Goal: Transaction & Acquisition: Download file/media

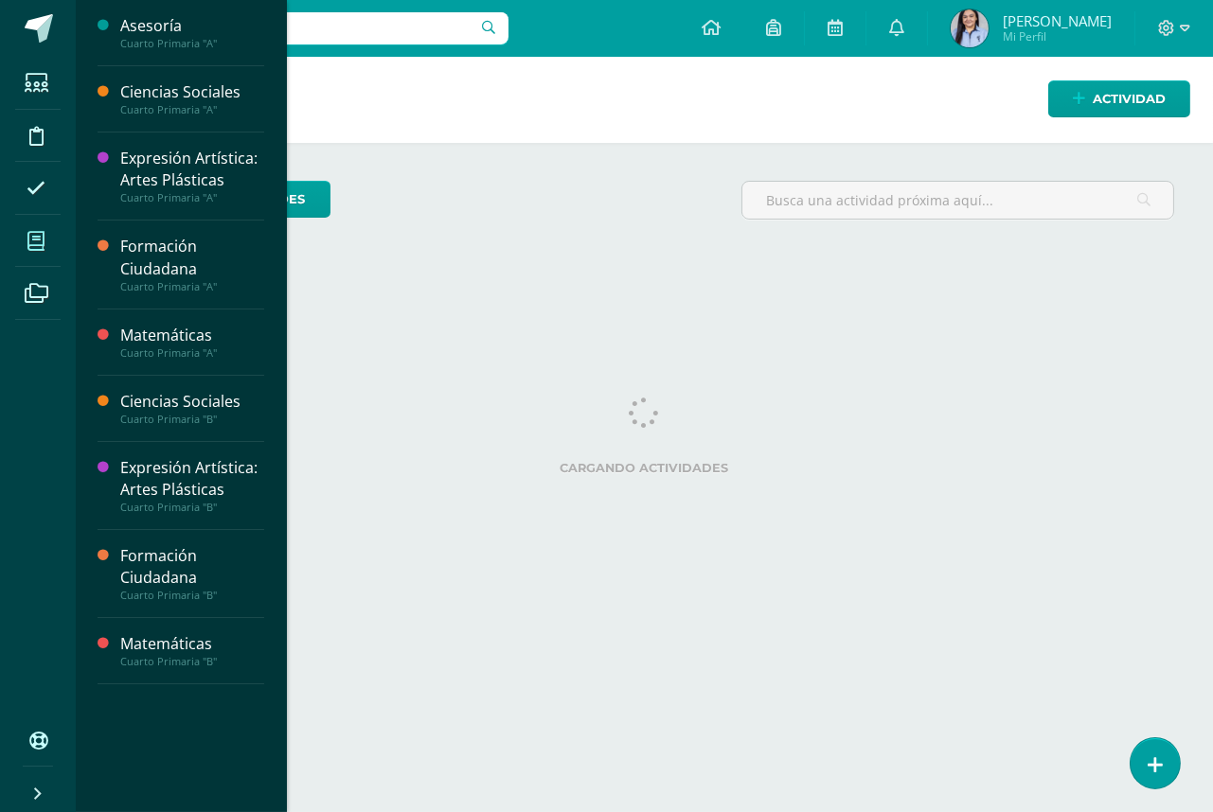
click at [46, 231] on span at bounding box center [36, 241] width 43 height 43
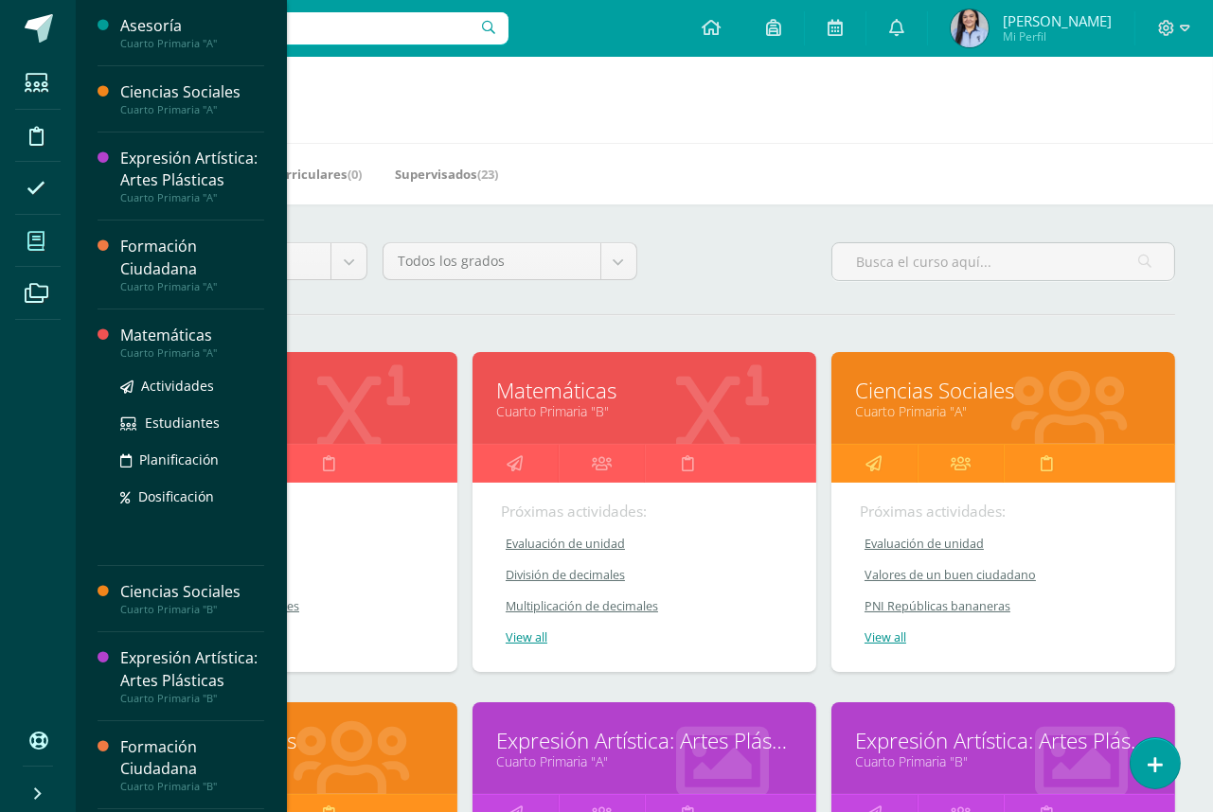
click at [143, 347] on div "Matemáticas" at bounding box center [192, 336] width 144 height 22
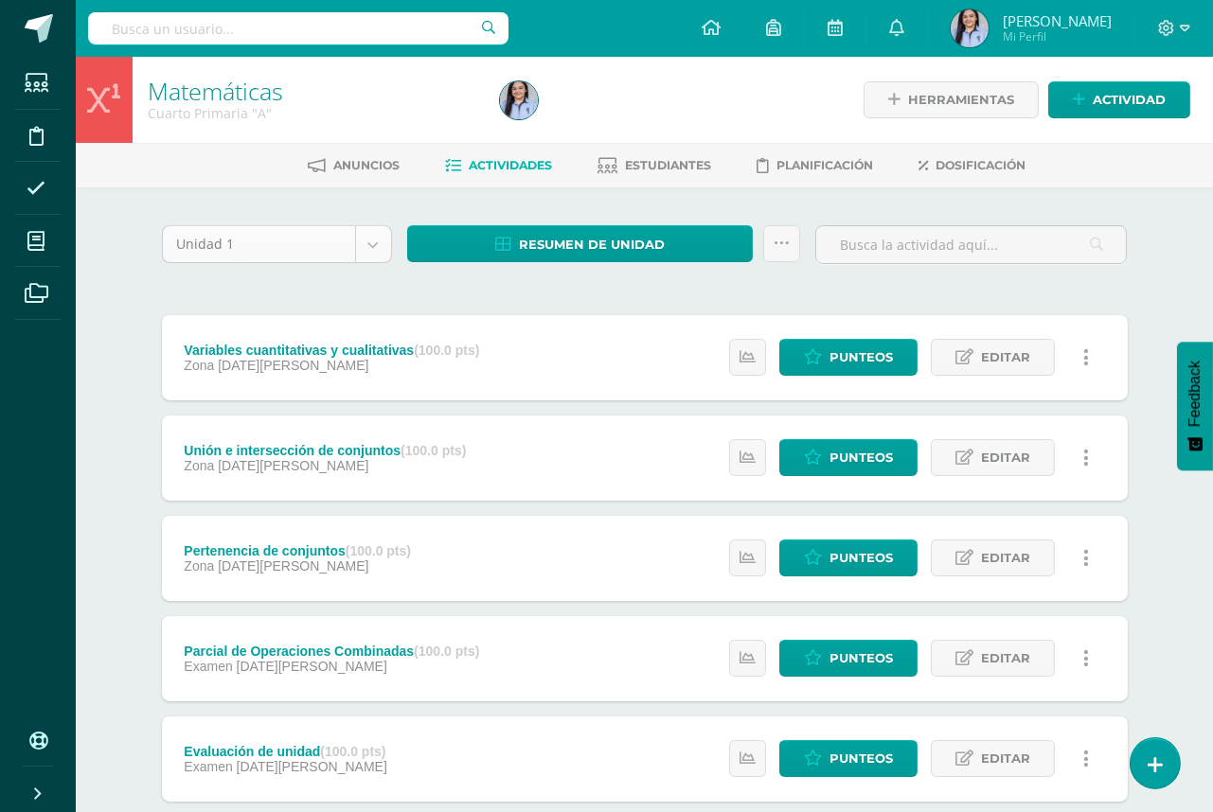
click at [371, 243] on body "Estudiantes Disciplina Asistencia Mis cursos Archivos Soporte Ayuda Reportar un…" at bounding box center [606, 711] width 1213 height 1423
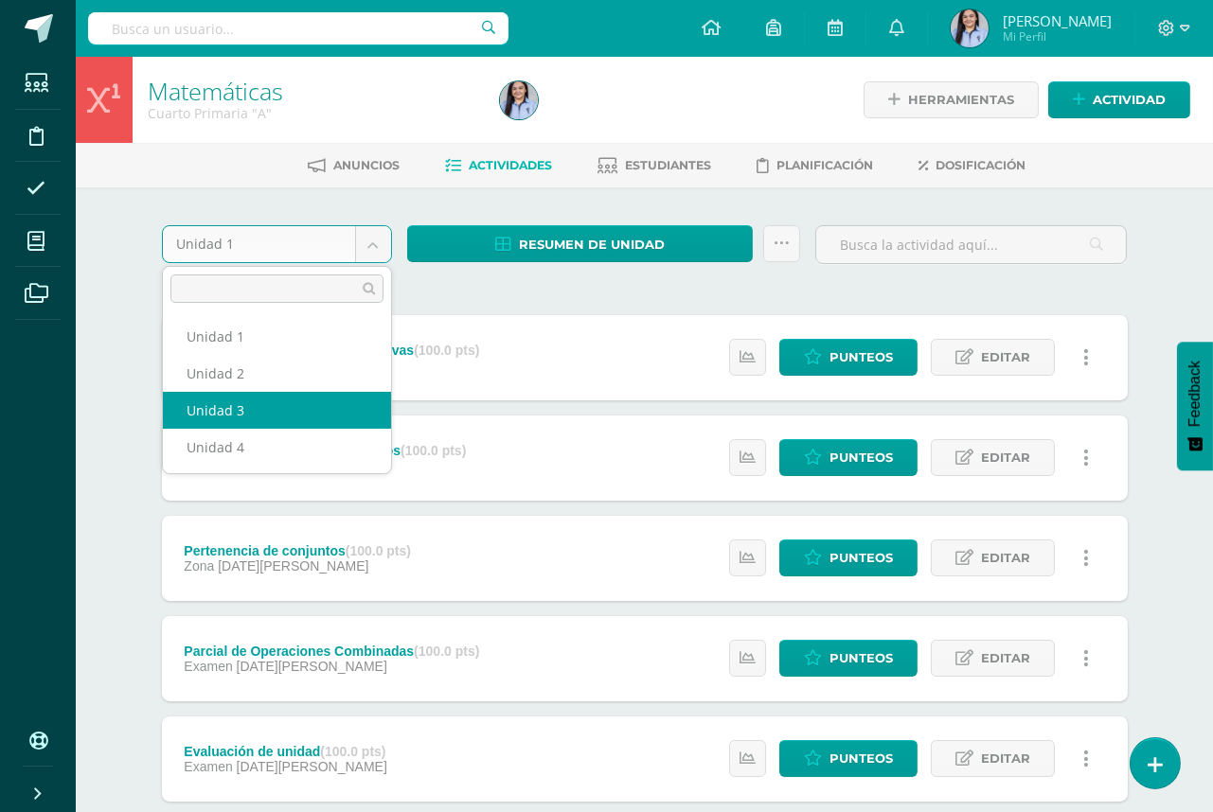
select select "Unidad 3"
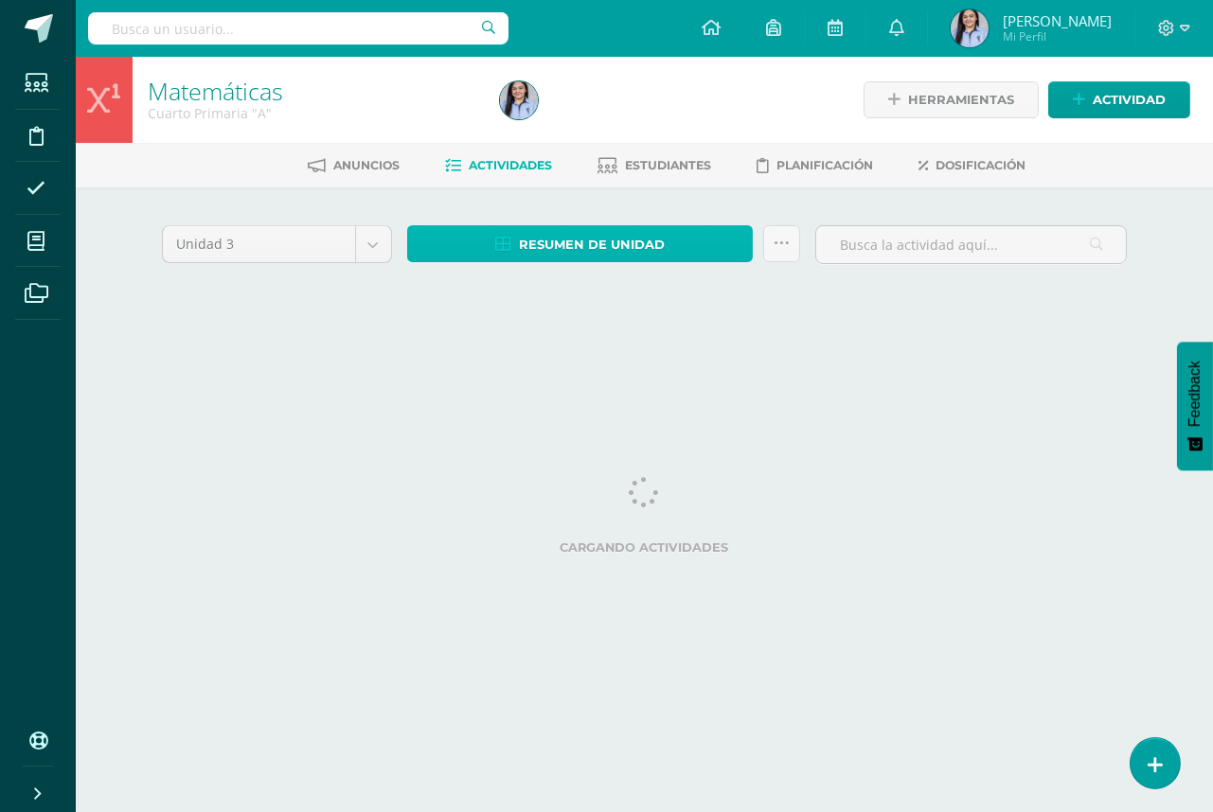
click at [597, 247] on span "Resumen de unidad" at bounding box center [592, 244] width 146 height 35
click at [609, 233] on span "Resumen de unidad" at bounding box center [592, 244] width 146 height 35
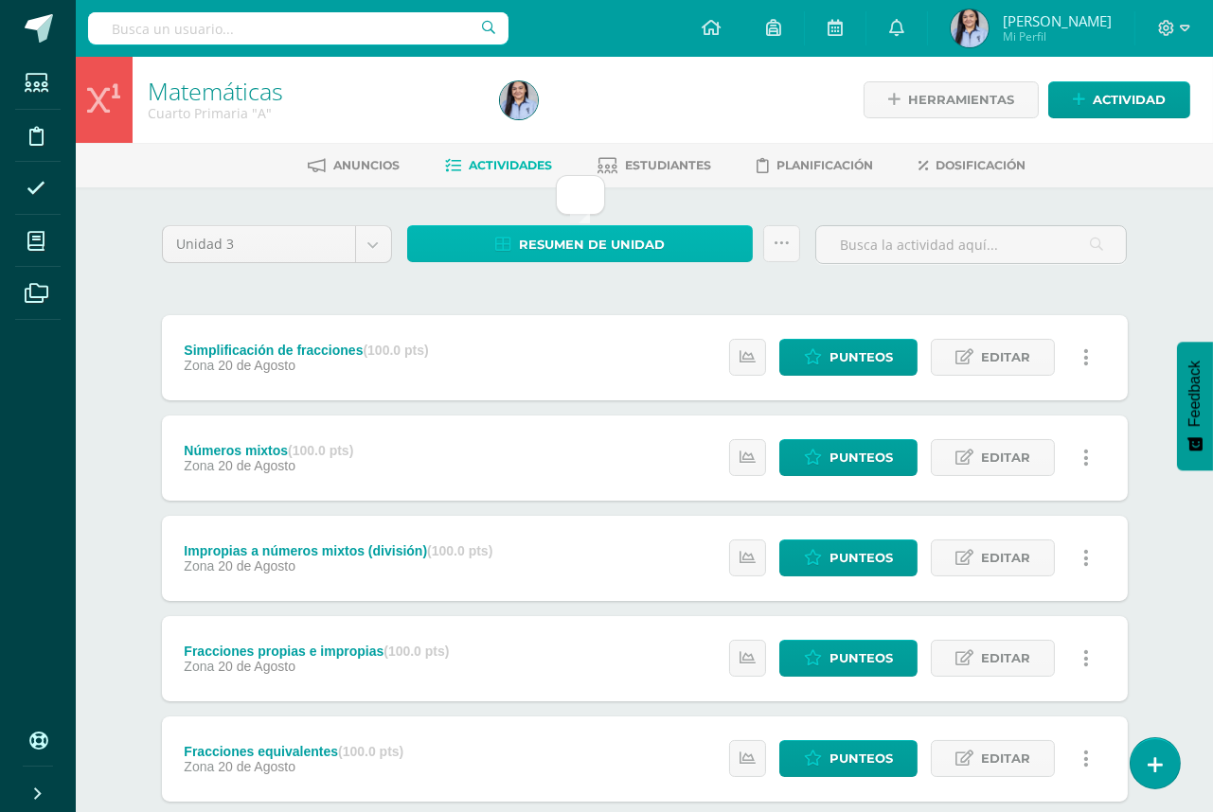
click at [612, 237] on span "Resumen de unidad" at bounding box center [592, 244] width 146 height 35
click at [649, 245] on span "Resumen de unidad" at bounding box center [592, 244] width 146 height 35
click at [668, 245] on link "Resumen de unidad" at bounding box center [580, 243] width 347 height 37
click at [362, 265] on div "Unidad 3 Unidad 1 Unidad 2 Unidad 3 Unidad 4" at bounding box center [276, 252] width 245 height 54
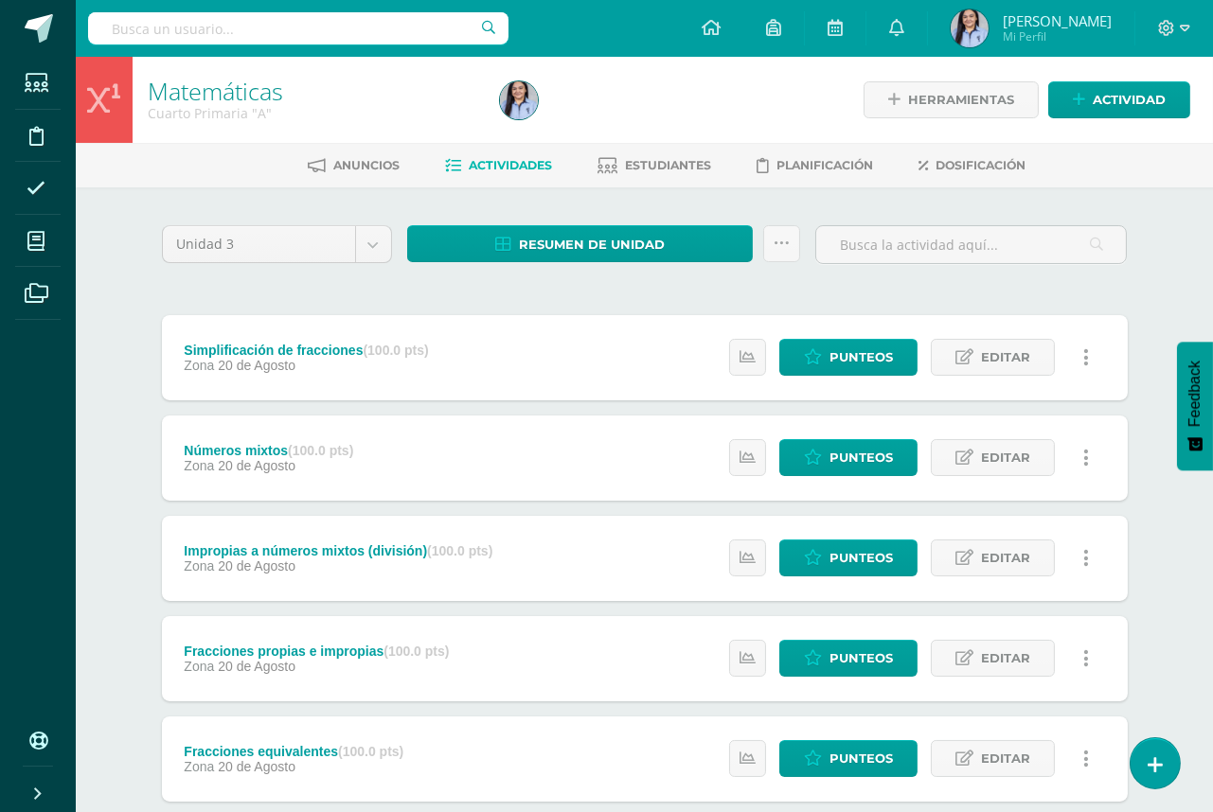
click at [362, 265] on div "Unidad 3 Unidad 1 Unidad 2 Unidad 3 Unidad 4" at bounding box center [276, 252] width 245 height 54
click at [562, 241] on span "Resumen de unidad" at bounding box center [592, 244] width 146 height 35
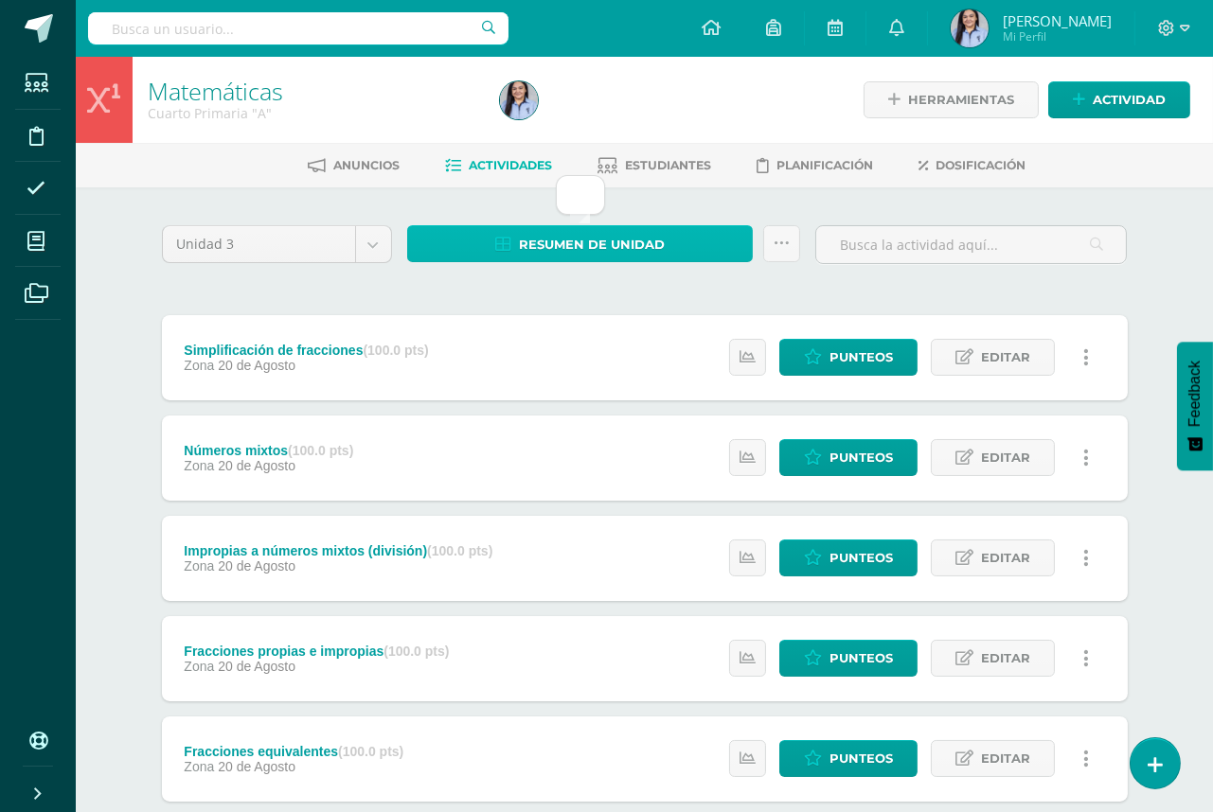
click at [562, 241] on span "Resumen de unidad" at bounding box center [592, 244] width 146 height 35
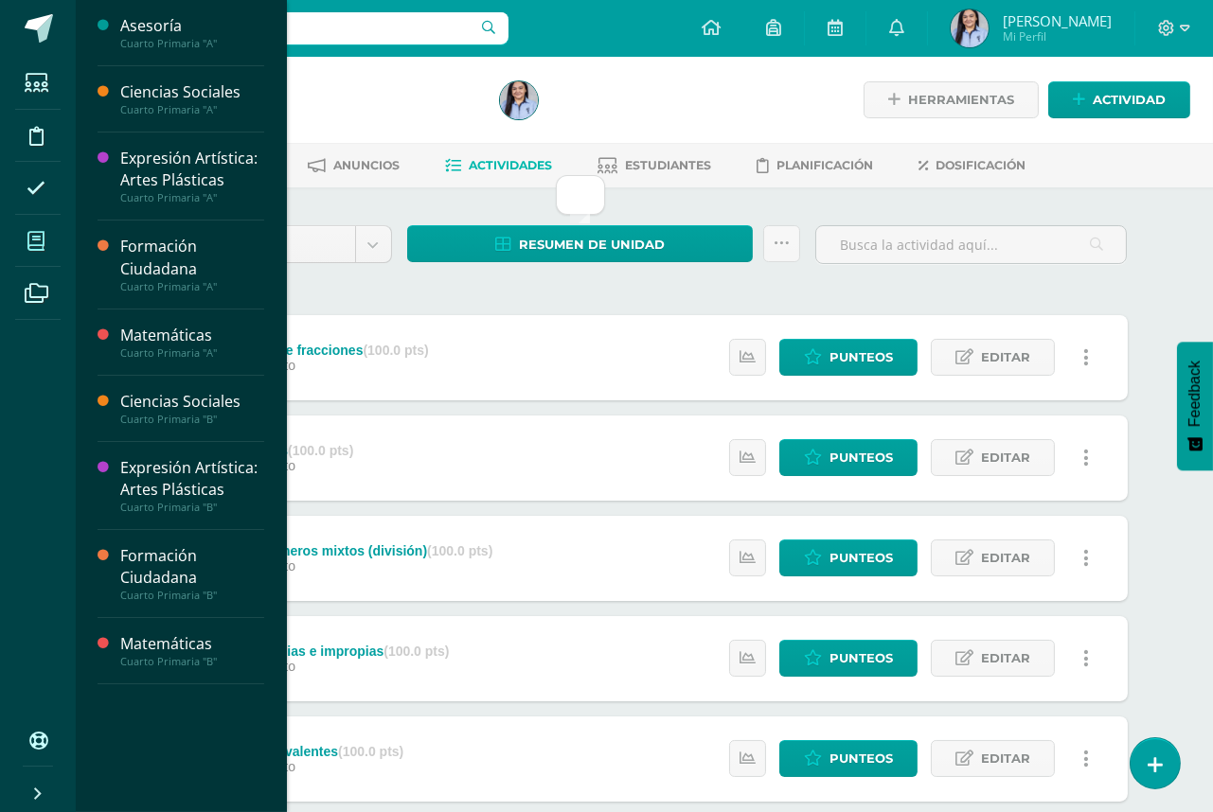
click at [34, 247] on icon at bounding box center [35, 241] width 17 height 19
click at [40, 240] on icon at bounding box center [35, 241] width 17 height 19
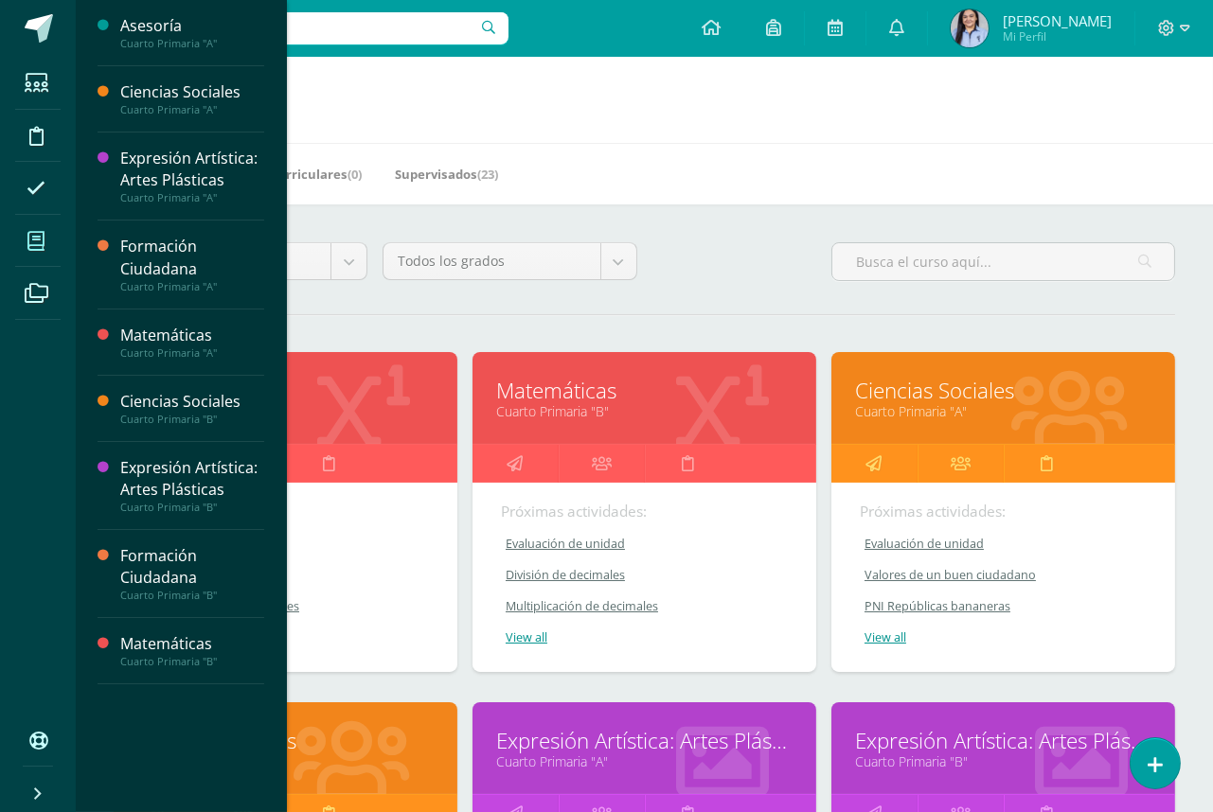
click at [366, 399] on link "Matemáticas" at bounding box center [285, 390] width 296 height 29
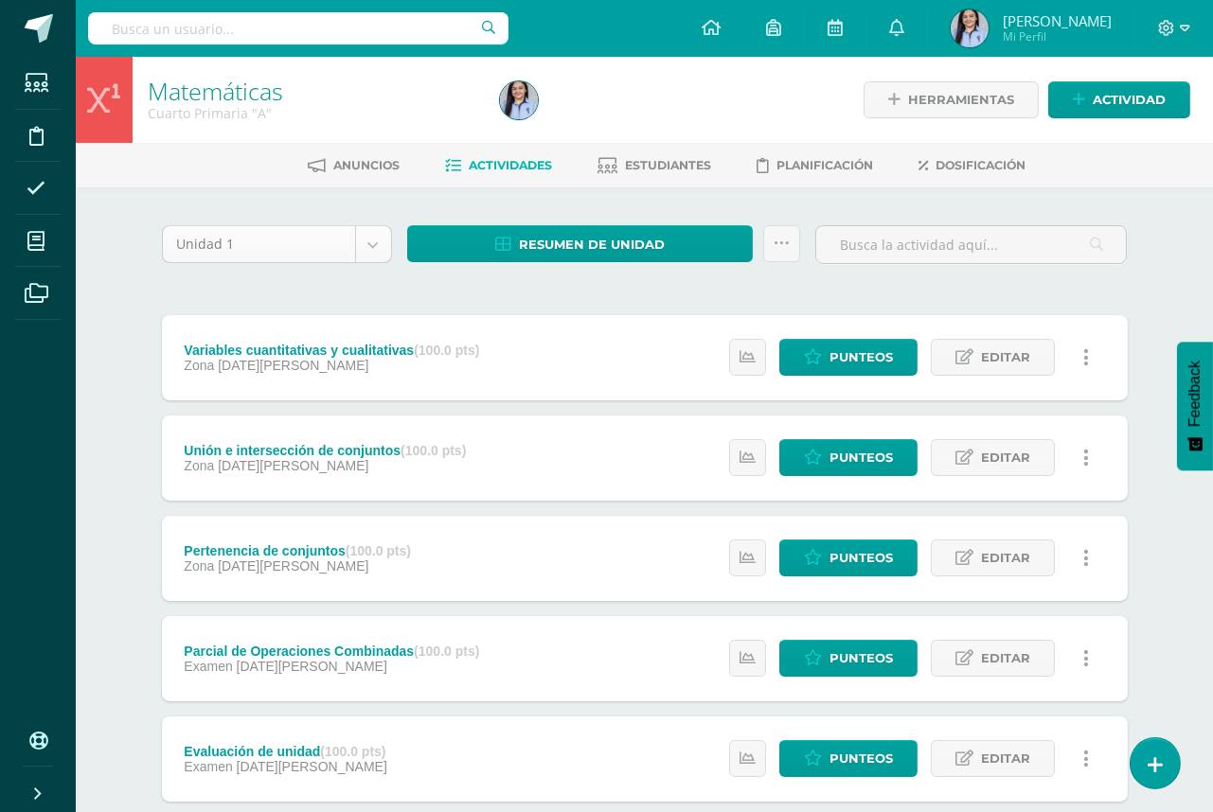
click at [370, 243] on body "Estudiantes Disciplina Asistencia Mis cursos Archivos Soporte Ayuda Reportar un…" at bounding box center [606, 711] width 1213 height 1423
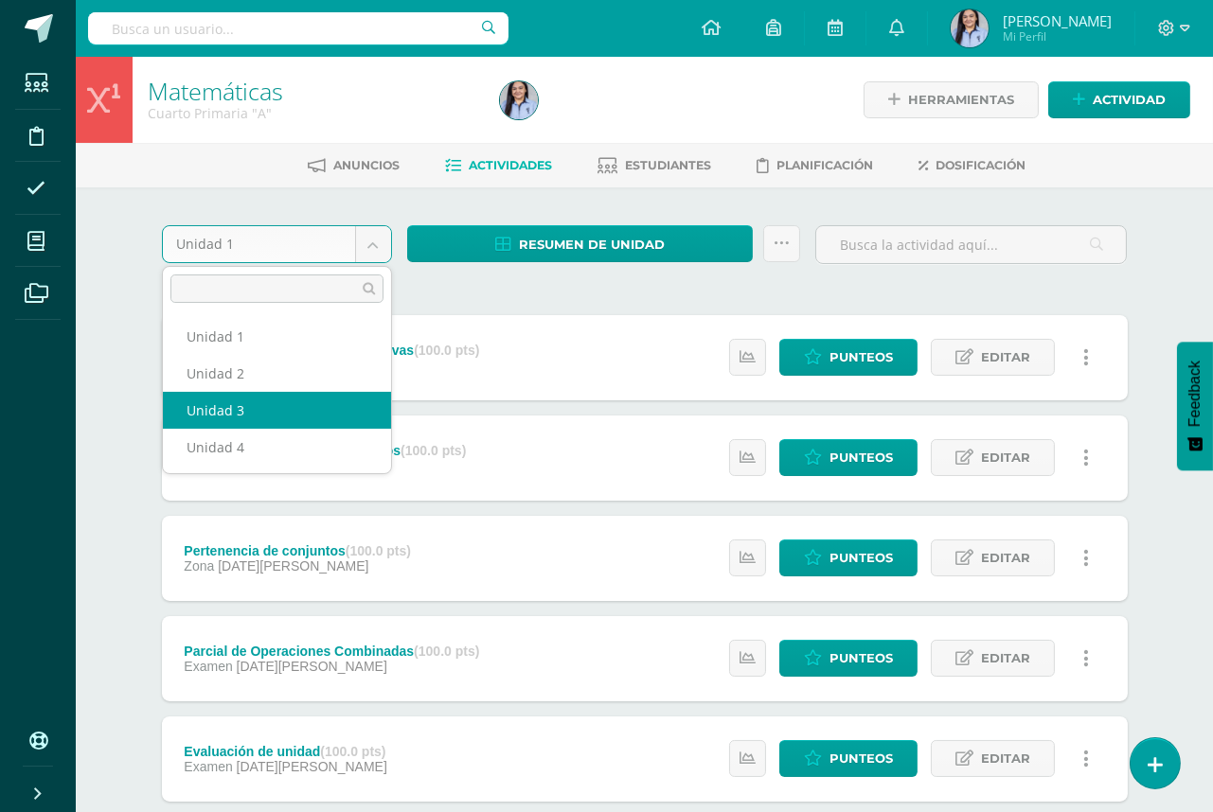
select select "Unidad 3"
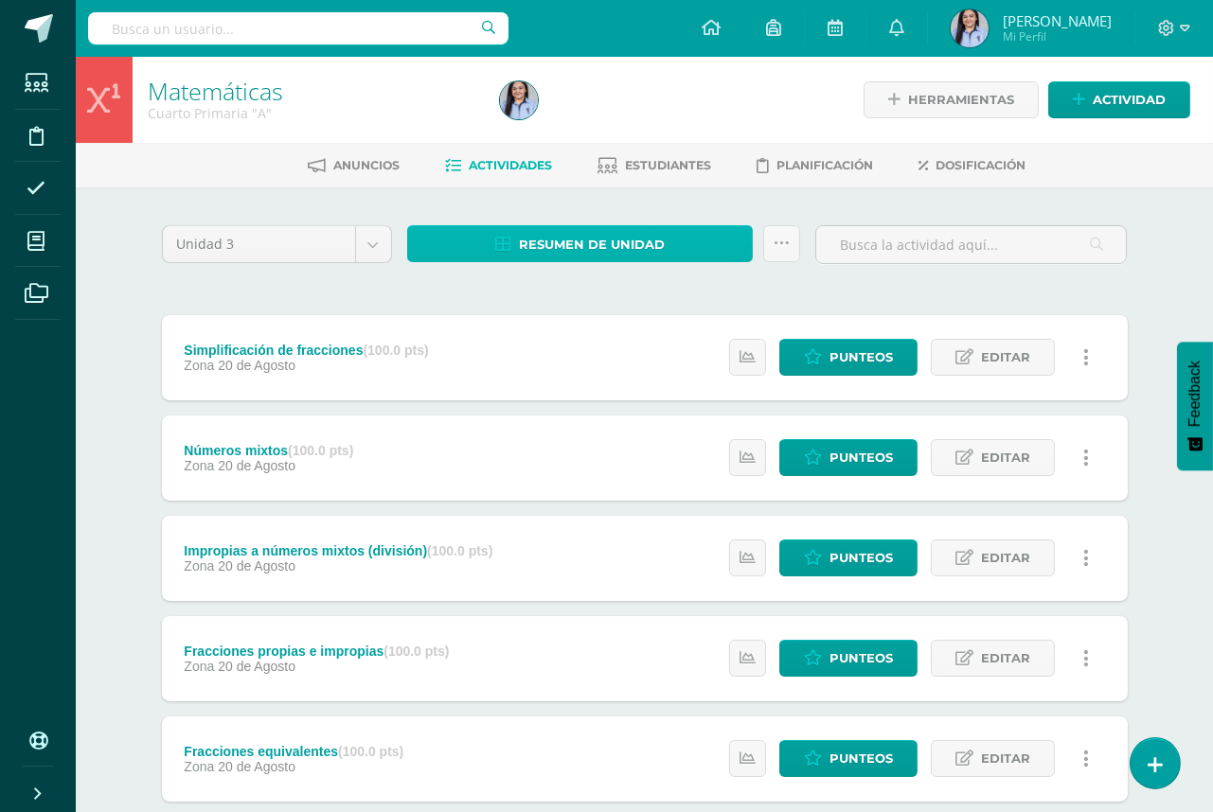
click at [548, 251] on span "Resumen de unidad" at bounding box center [592, 244] width 146 height 35
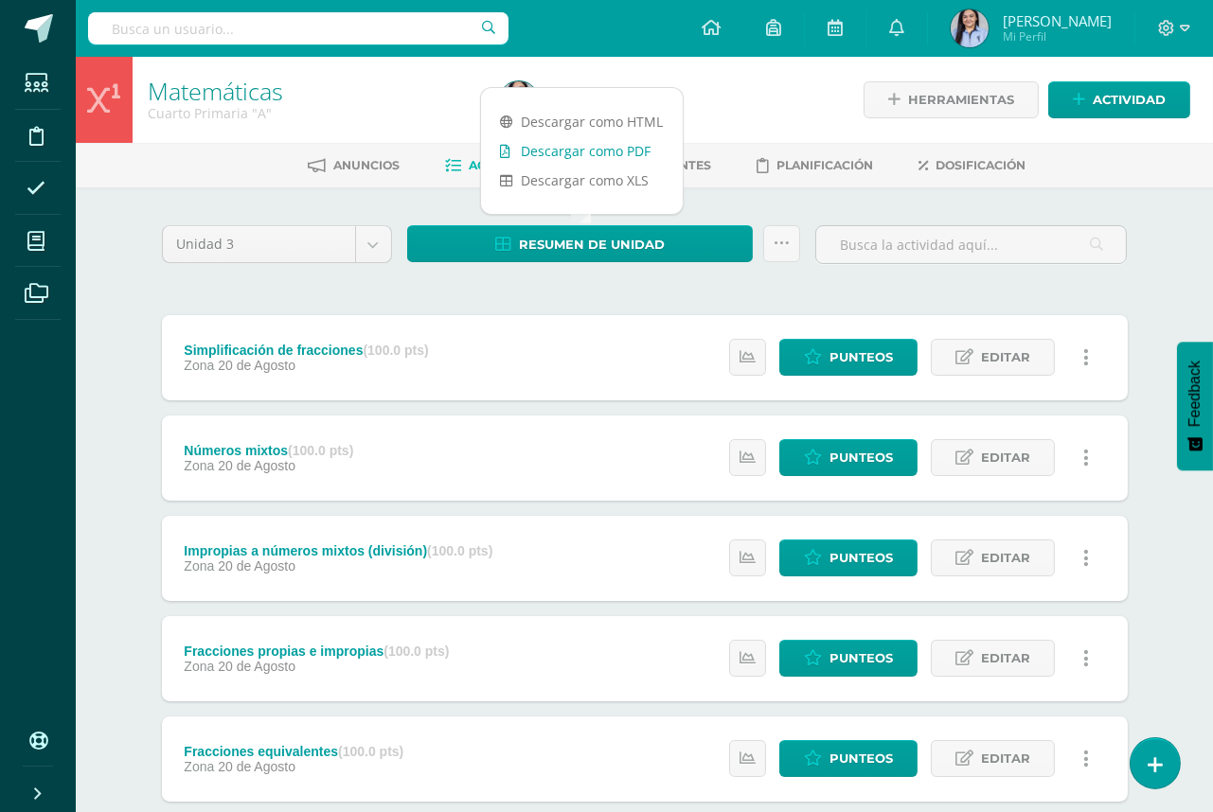
click at [572, 157] on link "Descargar como PDF" at bounding box center [582, 150] width 202 height 29
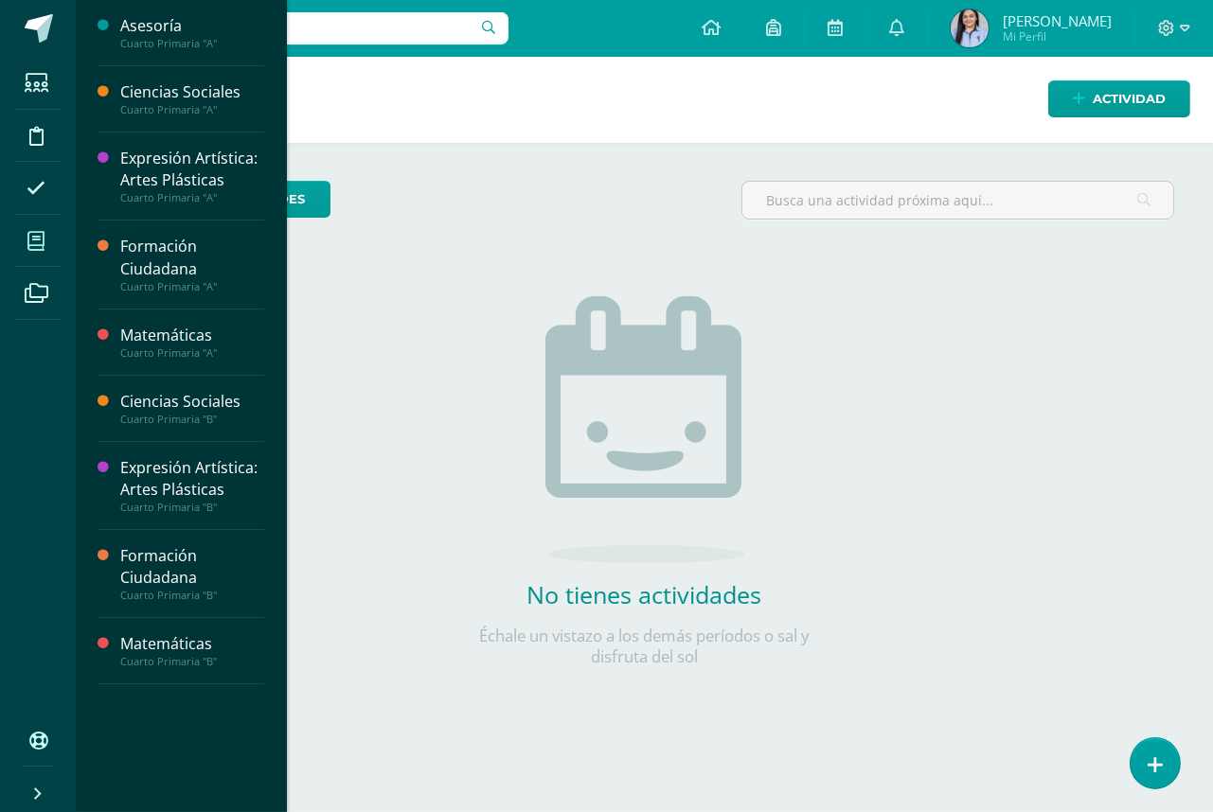
click at [37, 238] on icon at bounding box center [35, 241] width 17 height 19
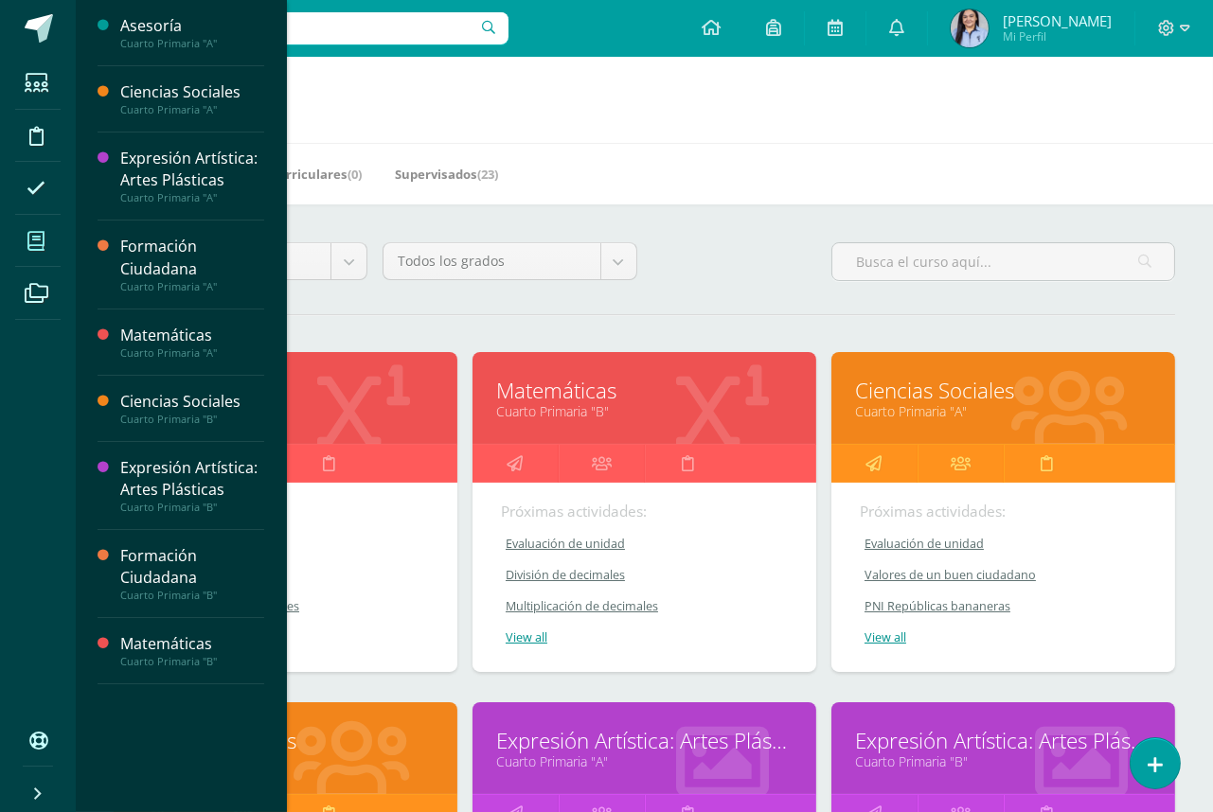
click at [384, 386] on link "Matemáticas" at bounding box center [285, 390] width 296 height 29
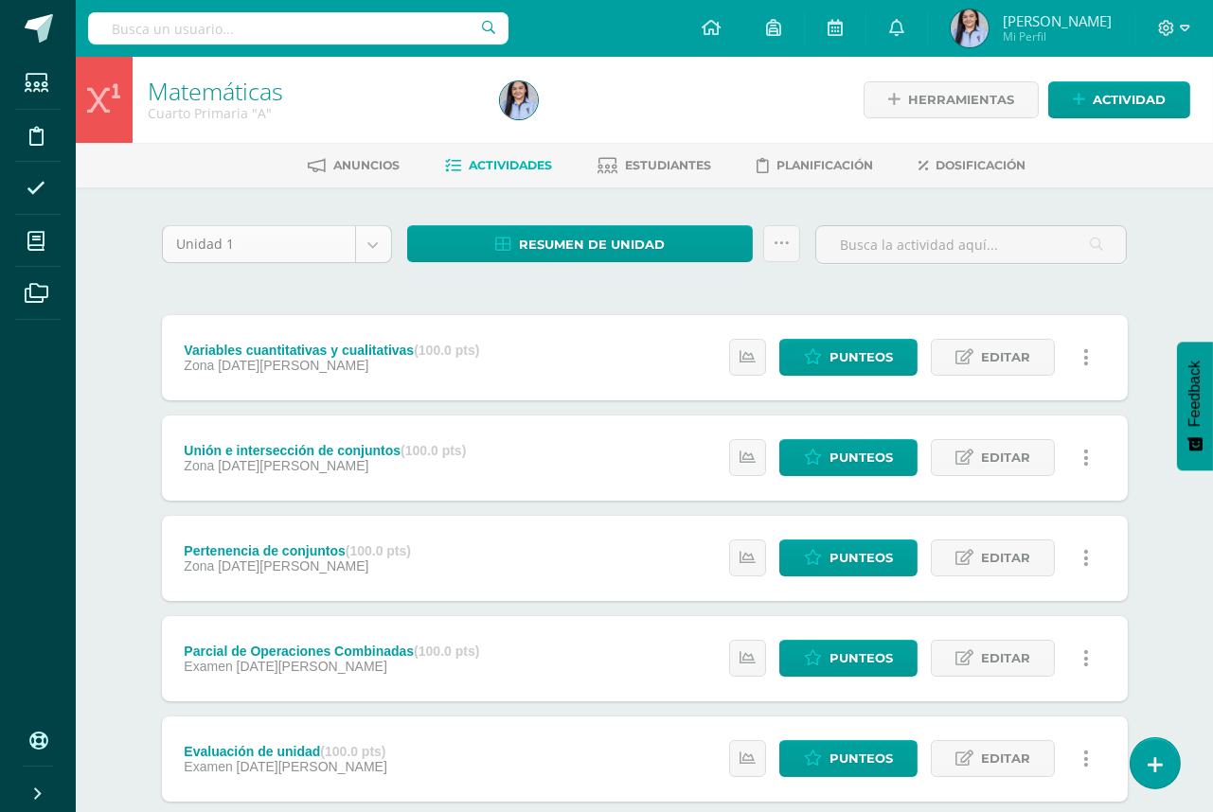
click at [374, 243] on body "Estudiantes Disciplina Asistencia Mis cursos Archivos Soporte Ayuda Reportar un…" at bounding box center [606, 711] width 1213 height 1423
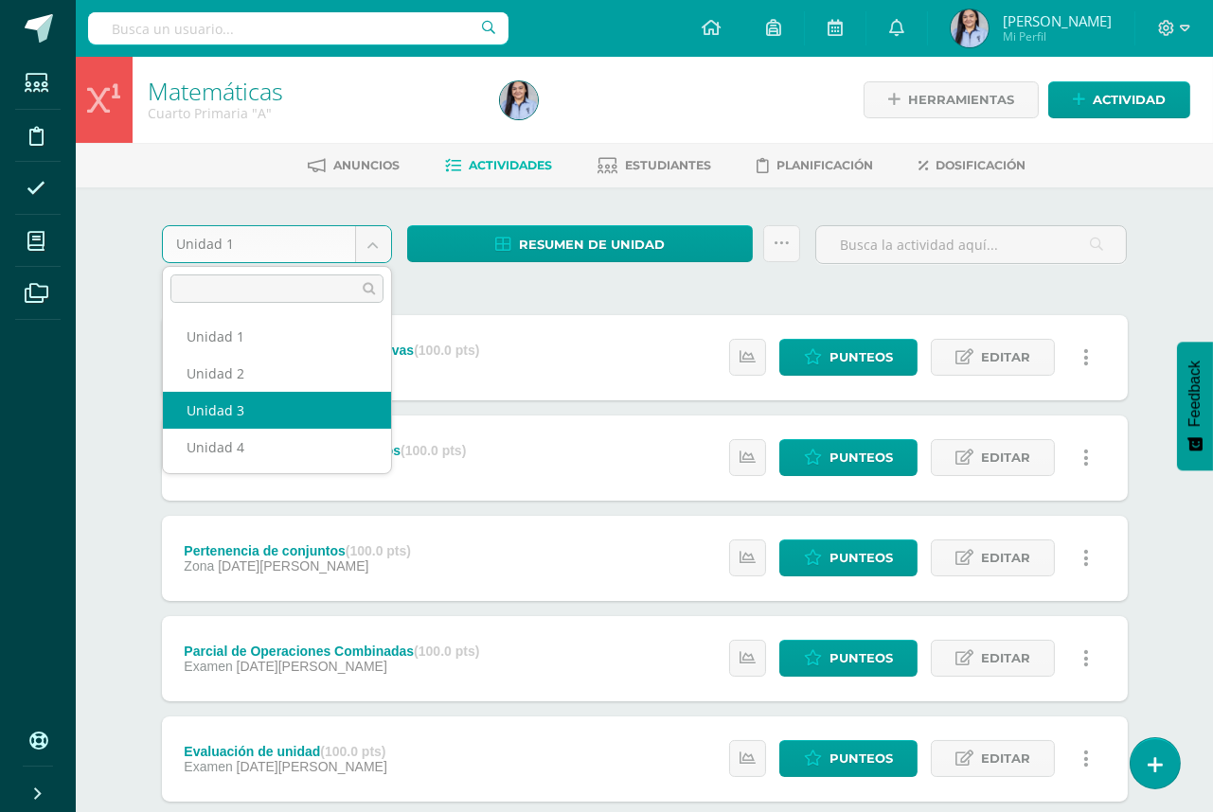
select select "Unidad 3"
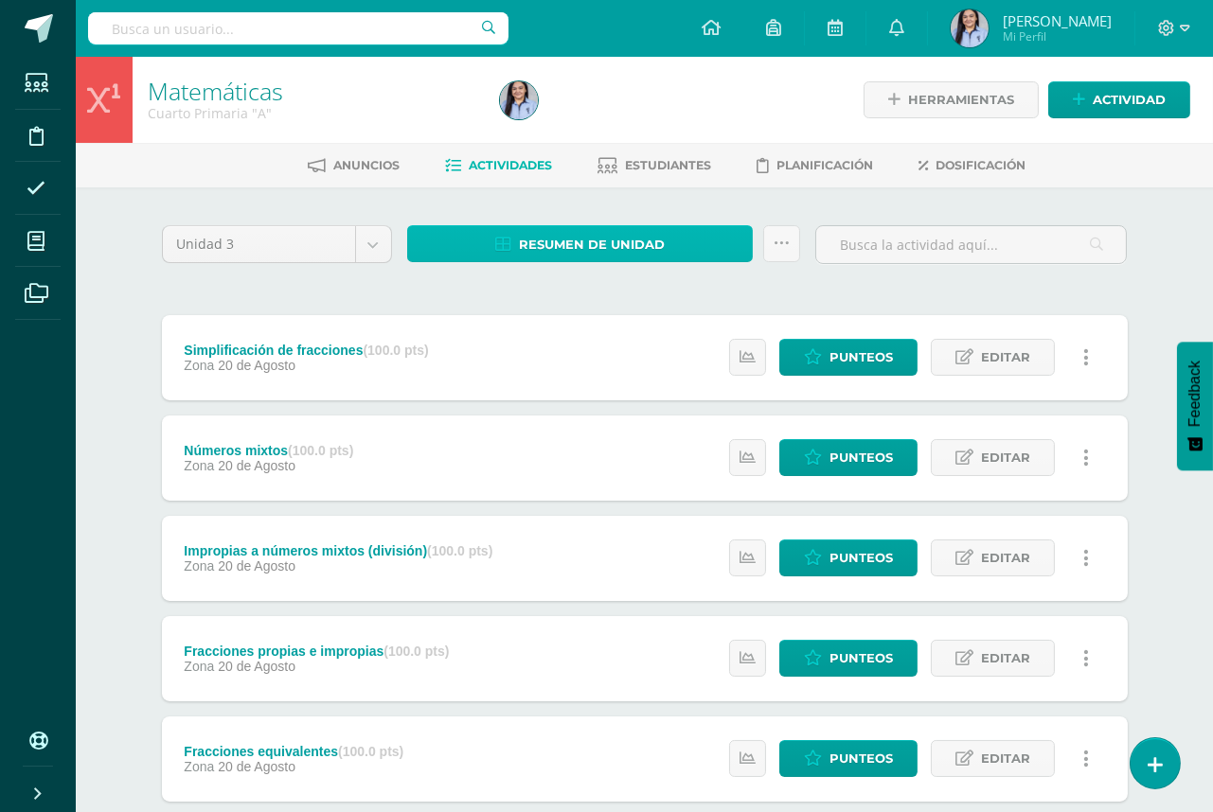
click at [577, 250] on span "Resumen de unidad" at bounding box center [592, 244] width 146 height 35
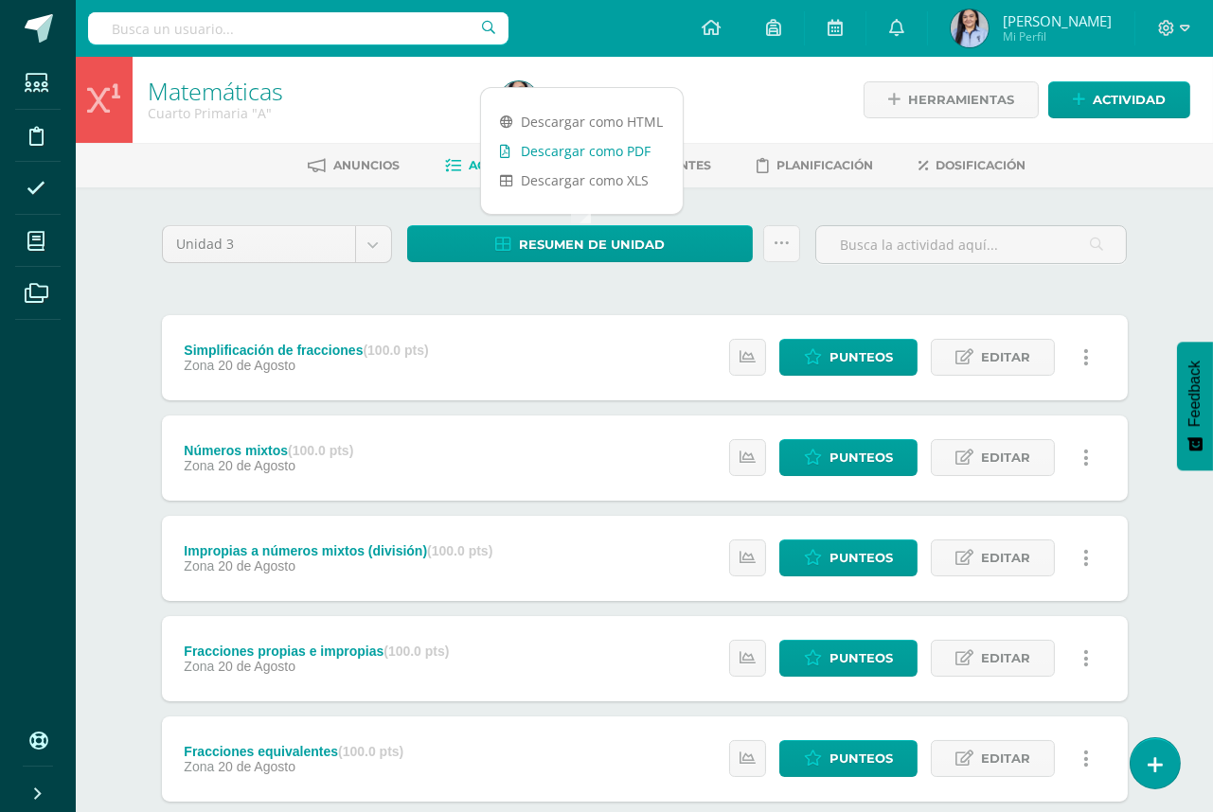
click at [597, 157] on link "Descargar como PDF" at bounding box center [582, 150] width 202 height 29
